Goal: Check status: Check status

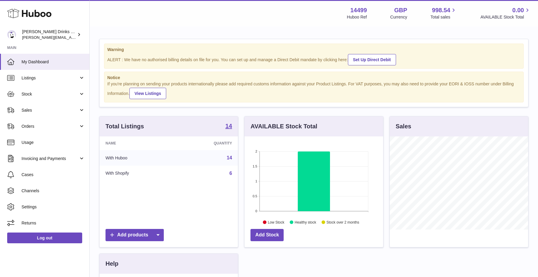
scroll to position [93, 138]
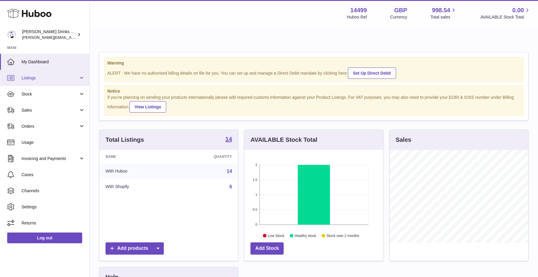
click at [44, 85] on link "Listings" at bounding box center [44, 78] width 89 height 16
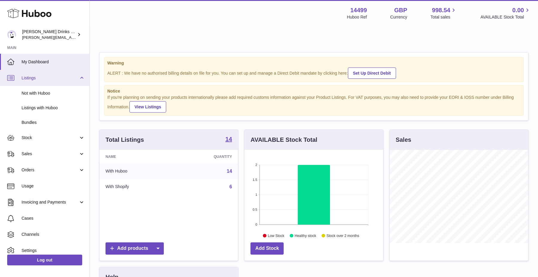
click at [44, 85] on link "Listings" at bounding box center [44, 78] width 89 height 16
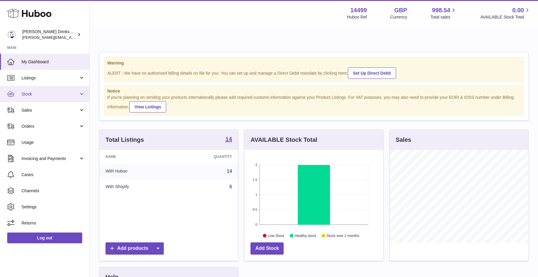
click at [42, 94] on span "Stock" at bounding box center [50, 94] width 57 height 6
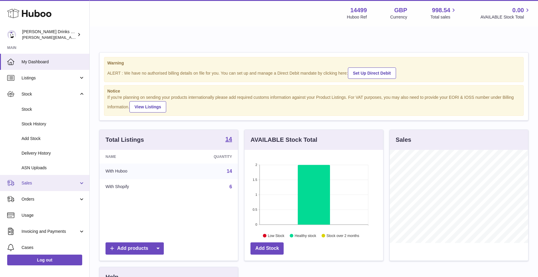
click at [56, 179] on link "Sales" at bounding box center [44, 183] width 89 height 16
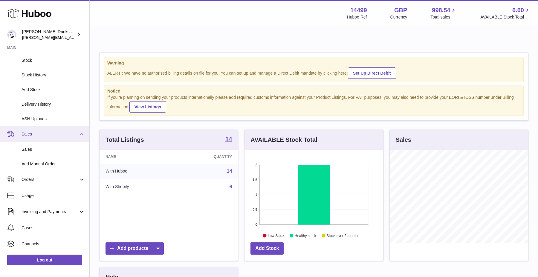
scroll to position [51, 0]
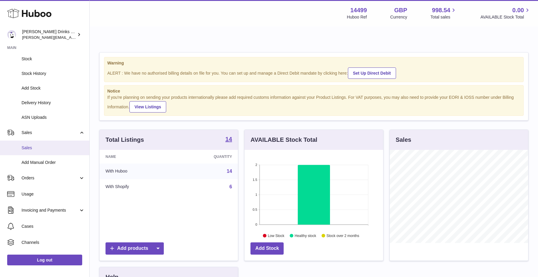
click at [53, 147] on span "Sales" at bounding box center [53, 148] width 63 height 6
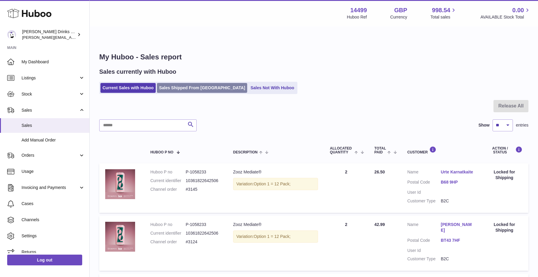
click at [172, 83] on link "Sales Shipped From [GEOGRAPHIC_DATA]" at bounding box center [202, 88] width 90 height 10
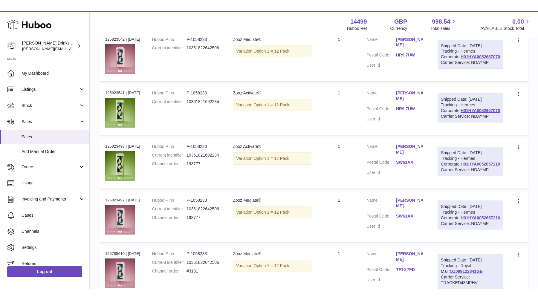
scroll to position [140, 0]
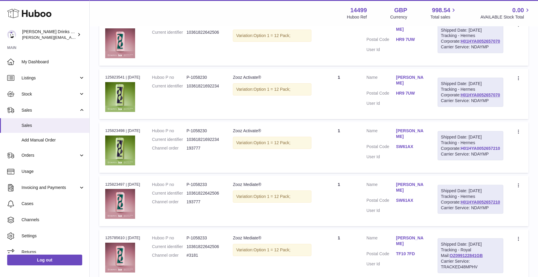
click at [467, 151] on link "H01HYA0052657210" at bounding box center [480, 148] width 39 height 5
